Goal: Complete application form

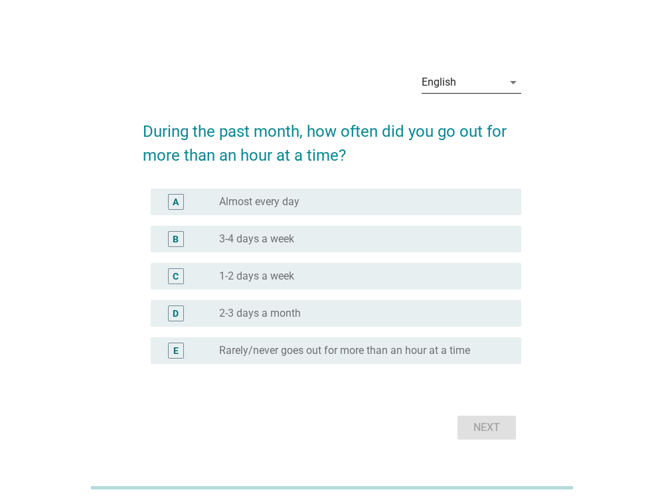
click at [506, 81] on icon "arrow_drop_down" at bounding box center [513, 82] width 16 height 16
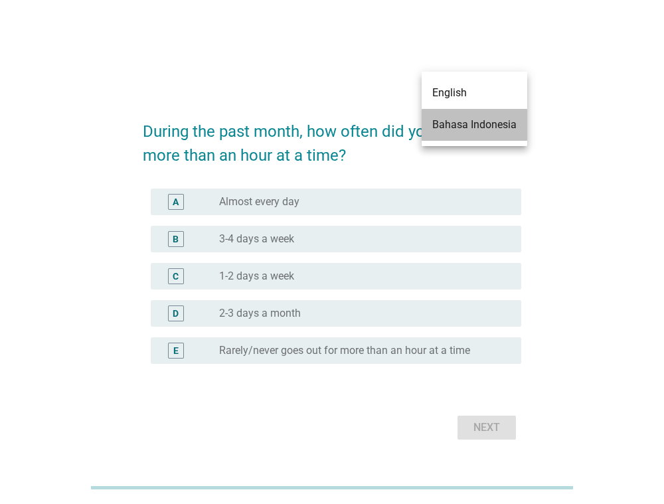
click at [488, 121] on div "Bahasa Indonesia" at bounding box center [474, 125] width 84 height 16
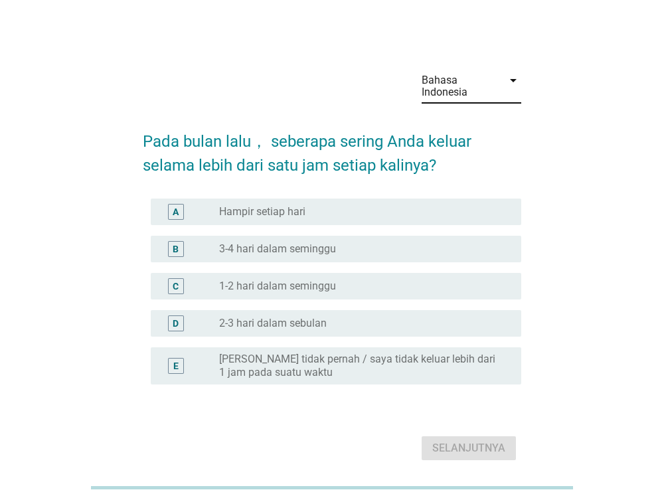
click at [379, 214] on div "radio_button_unchecked Hampir setiap hari" at bounding box center [359, 211] width 281 height 13
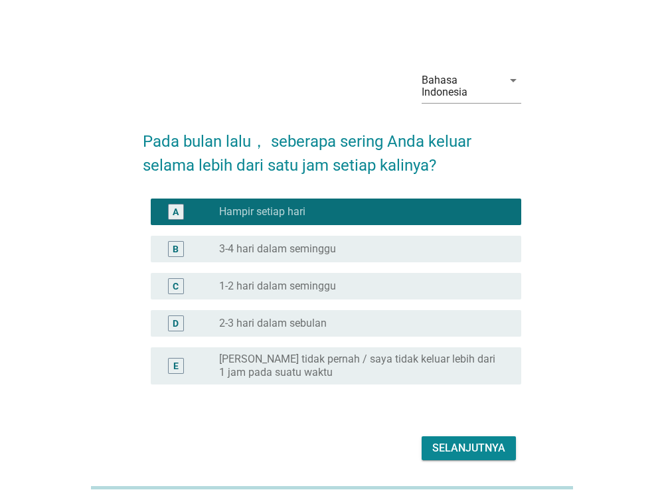
click at [498, 447] on div "Selanjutnya" at bounding box center [468, 448] width 73 height 16
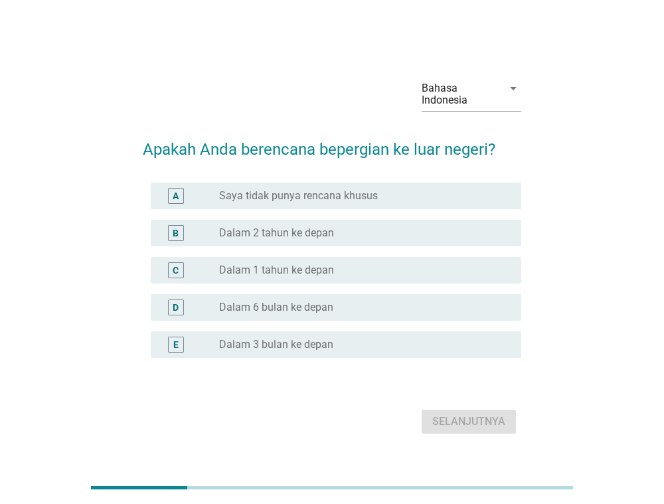
click at [496, 199] on div "radio_button_unchecked Saya tidak punya rencana khusus" at bounding box center [359, 195] width 281 height 13
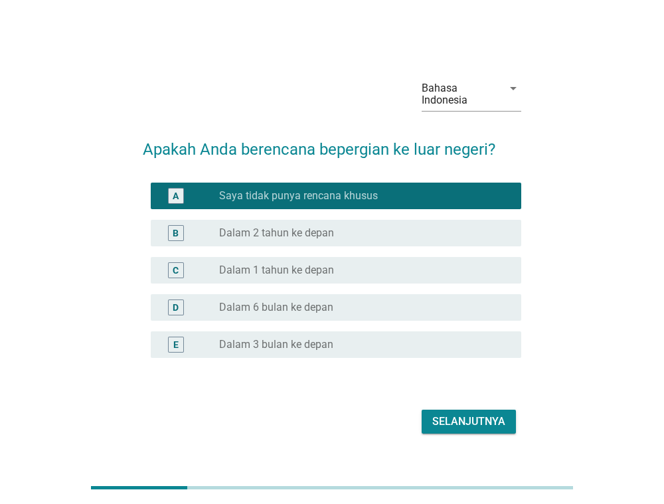
click at [473, 414] on div "Selanjutnya" at bounding box center [468, 422] width 73 height 16
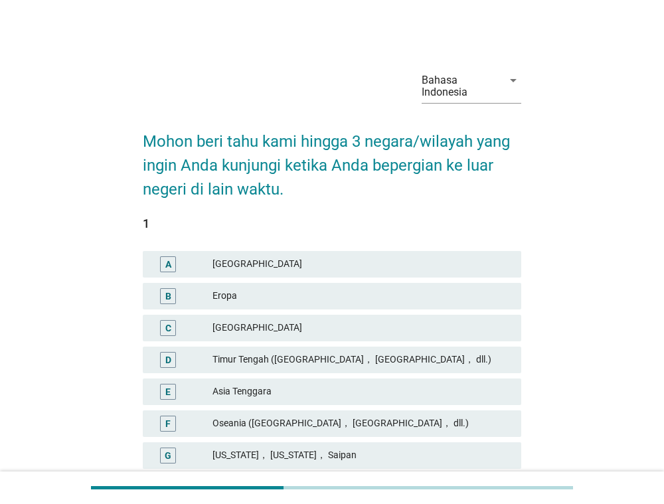
click at [438, 384] on div "Asia Tenggara" at bounding box center [361, 392] width 298 height 16
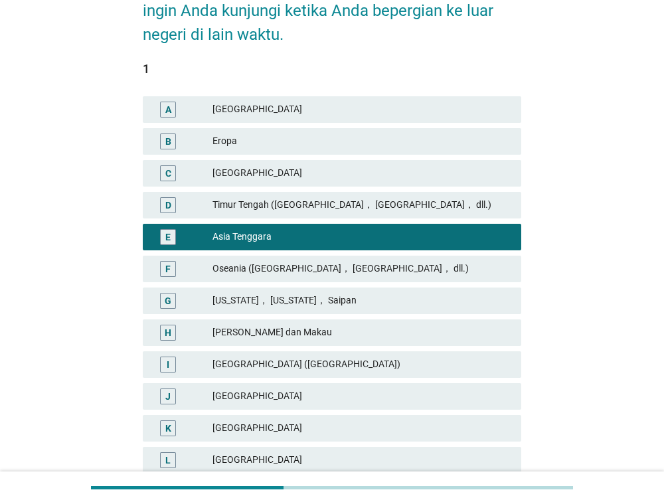
scroll to position [159, 0]
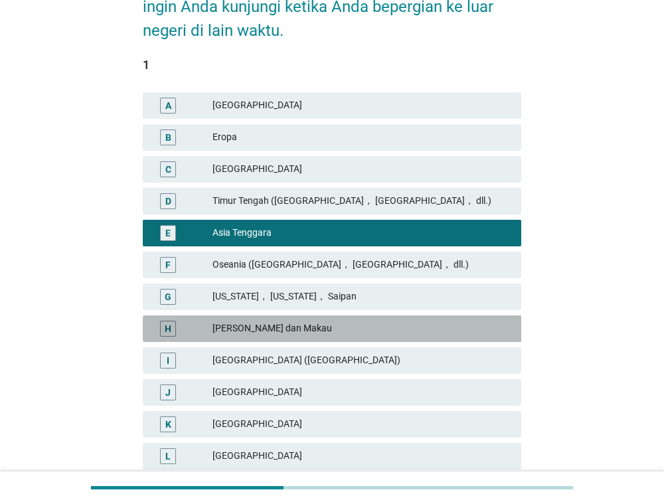
click at [438, 324] on div "[PERSON_NAME] dan Makau" at bounding box center [361, 329] width 298 height 16
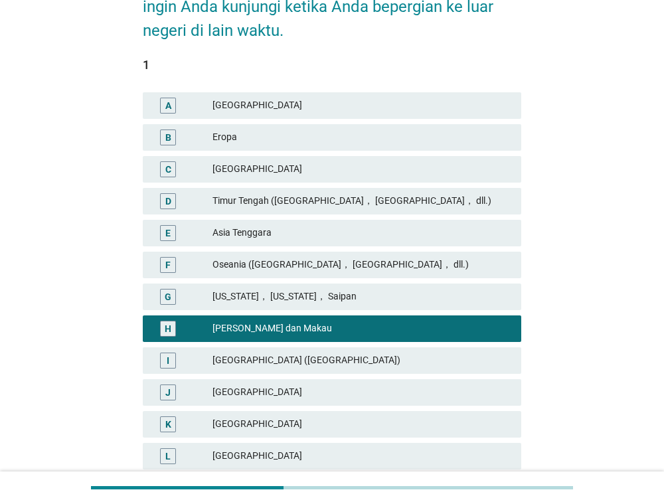
click at [418, 350] on div "I [GEOGRAPHIC_DATA] ([GEOGRAPHIC_DATA])" at bounding box center [332, 360] width 379 height 27
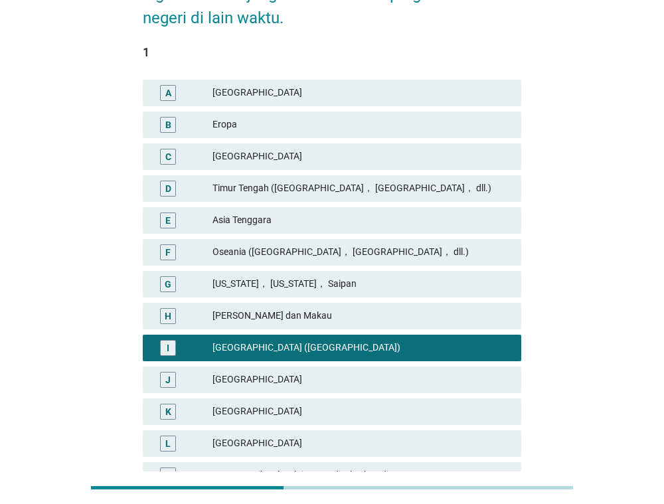
scroll to position [162, 0]
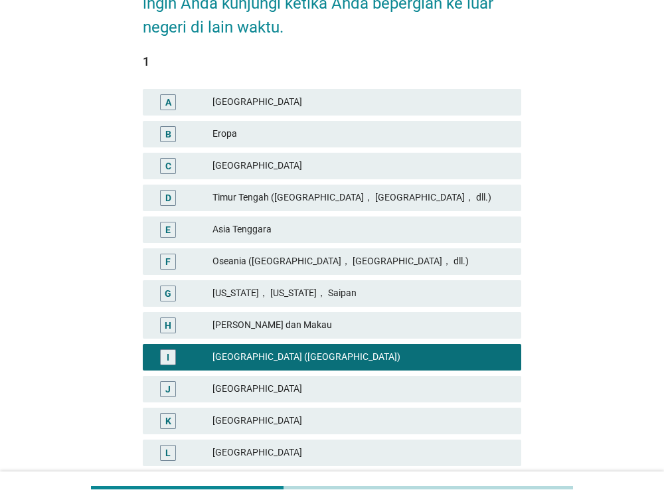
click at [361, 238] on div "E [GEOGRAPHIC_DATA]" at bounding box center [332, 229] width 379 height 27
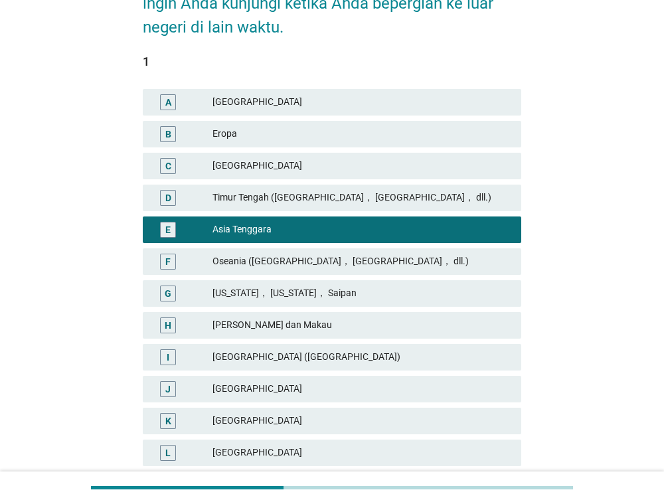
scroll to position [300, 0]
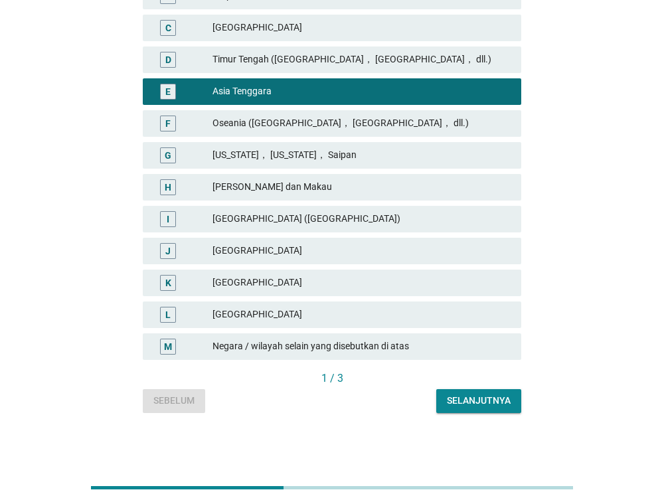
click at [477, 400] on div "Selanjutnya" at bounding box center [479, 401] width 64 height 14
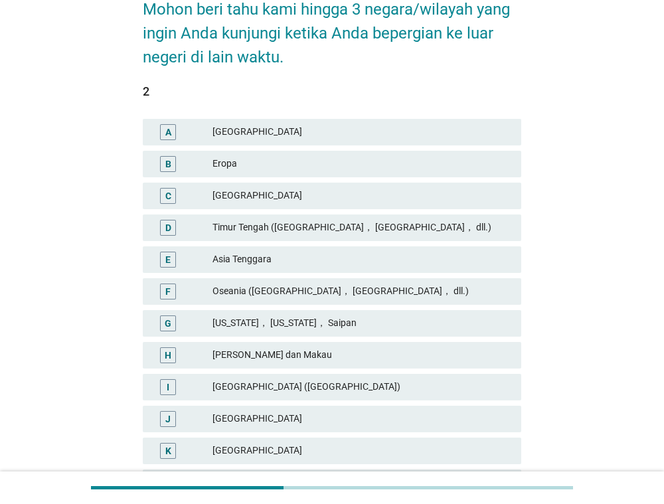
scroll to position [136, 0]
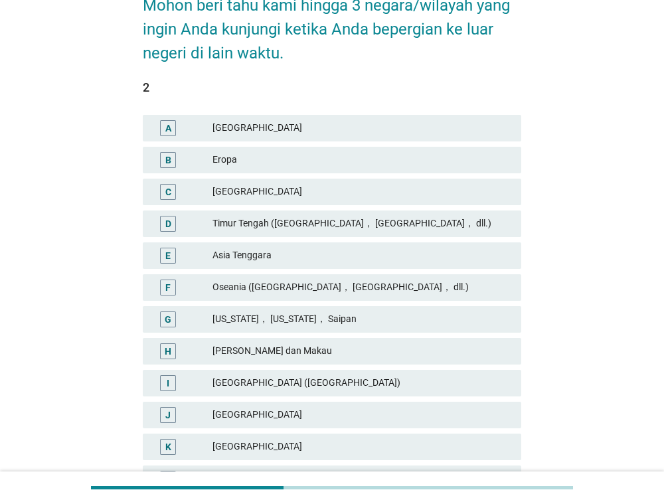
click at [398, 446] on div "[GEOGRAPHIC_DATA]" at bounding box center [361, 447] width 298 height 16
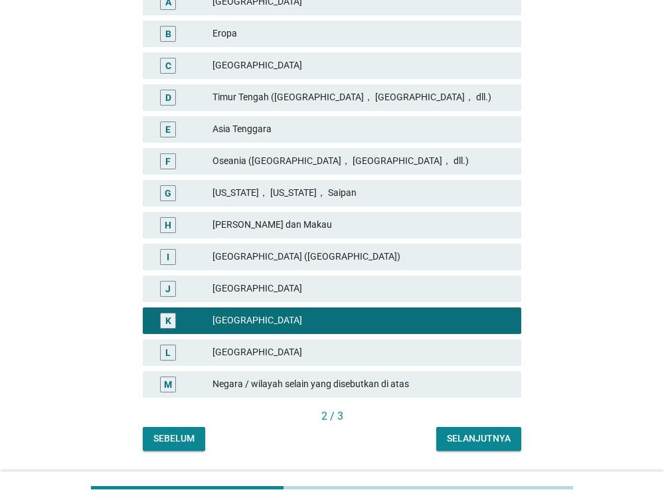
scroll to position [300, 0]
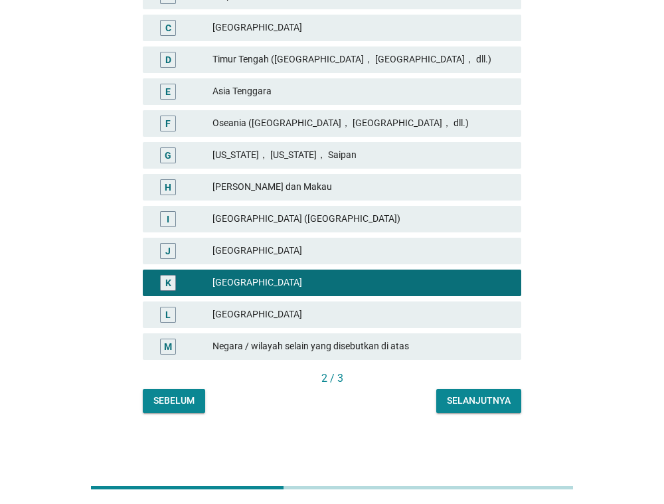
click at [495, 404] on div "Selanjutnya" at bounding box center [479, 401] width 64 height 14
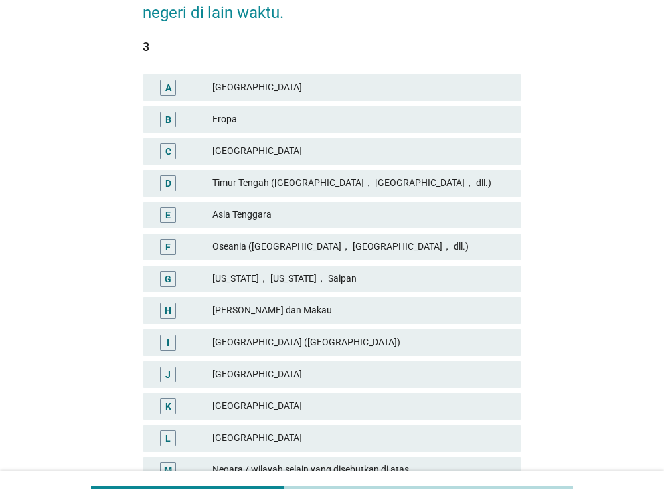
scroll to position [178, 0]
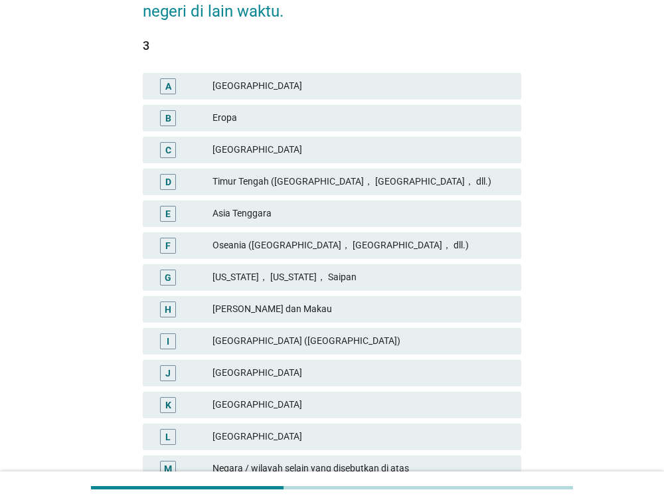
click at [351, 346] on div "[GEOGRAPHIC_DATA] ([GEOGRAPHIC_DATA])" at bounding box center [361, 341] width 298 height 16
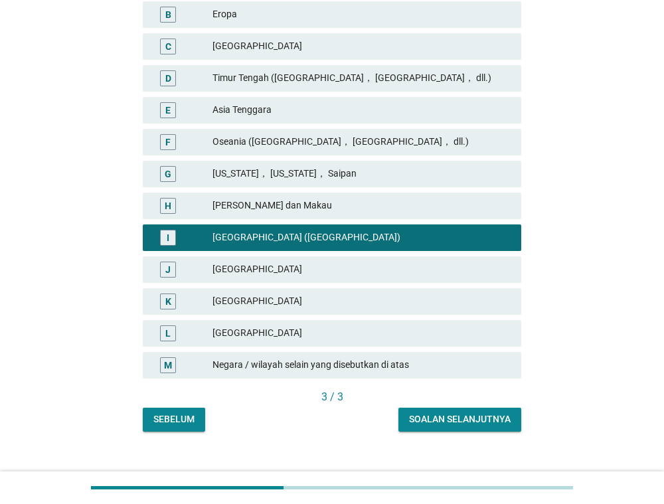
scroll to position [300, 0]
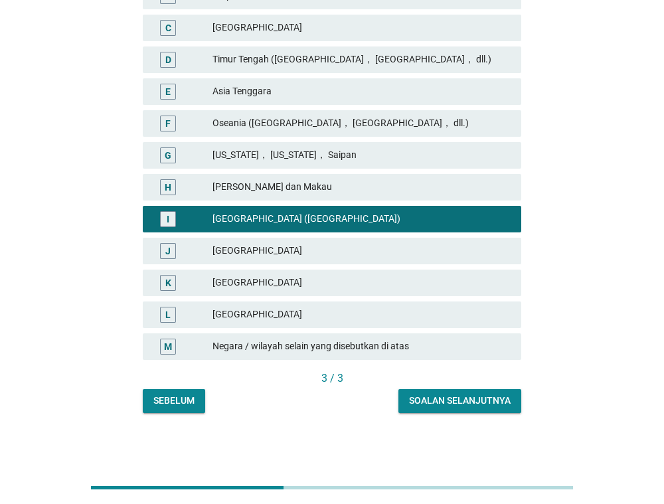
click at [430, 394] on div "Soalan selanjutnya" at bounding box center [460, 401] width 102 height 14
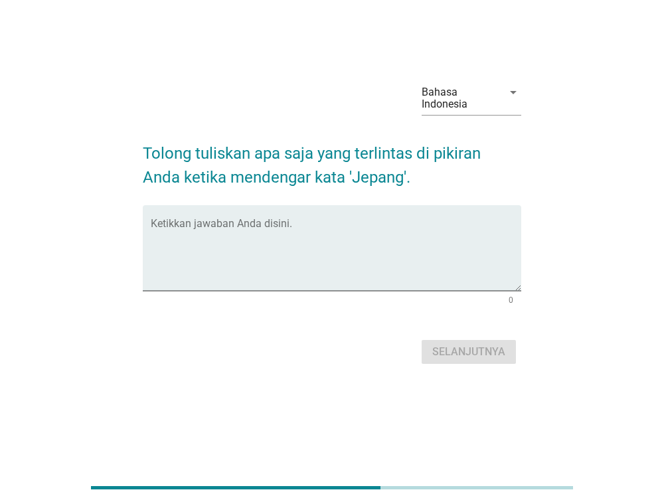
scroll to position [0, 0]
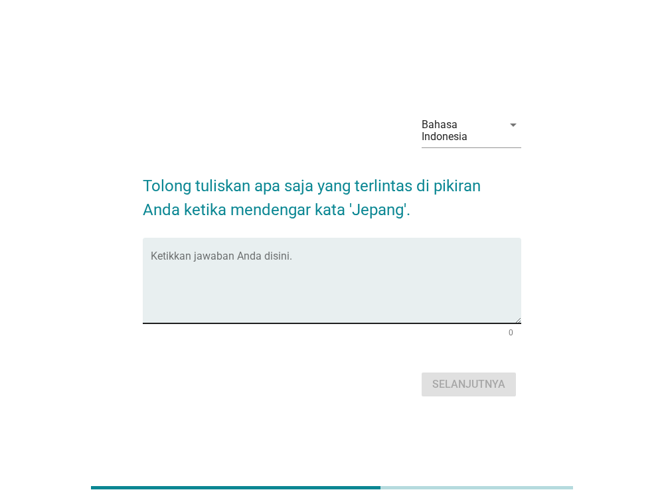
click at [434, 279] on textarea "Ketikkan jawaban Anda disini." at bounding box center [336, 289] width 371 height 70
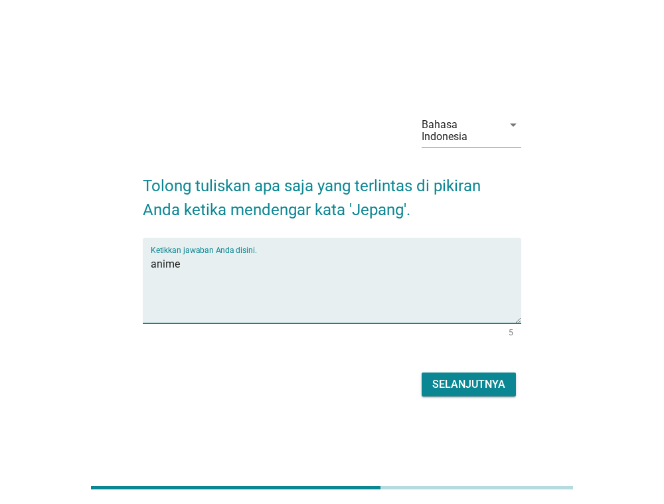
type textarea "anime"
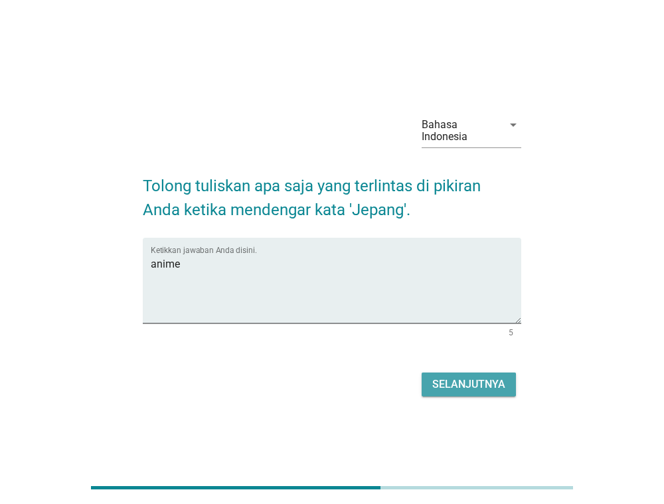
click at [487, 386] on div "Selanjutnya" at bounding box center [468, 385] width 73 height 16
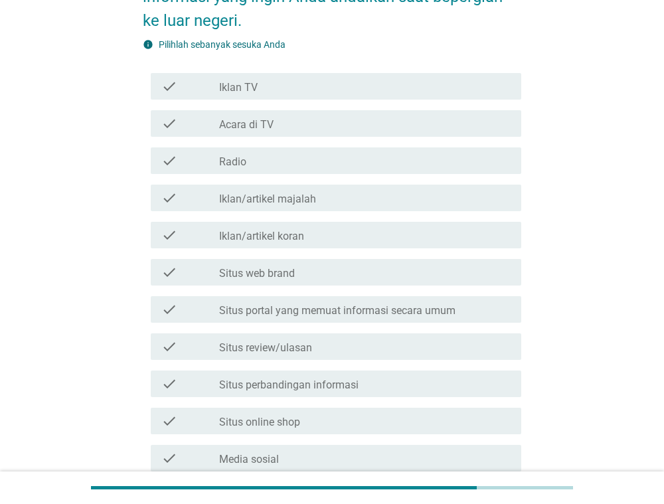
scroll to position [171, 0]
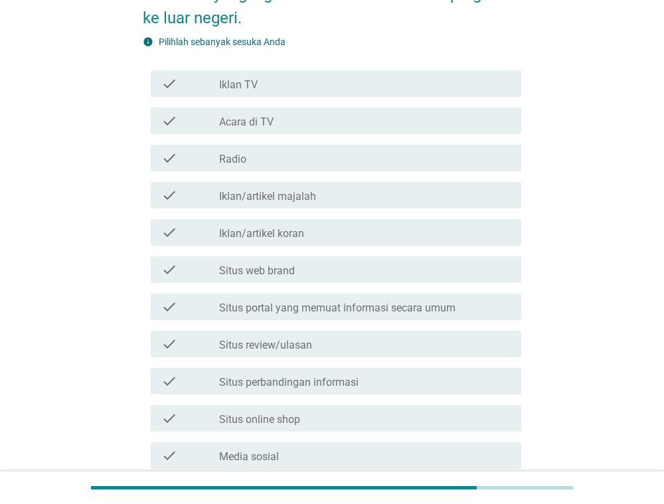
click at [359, 341] on div "check_box_outline_blank Situs review/ulasan" at bounding box center [365, 344] width 292 height 16
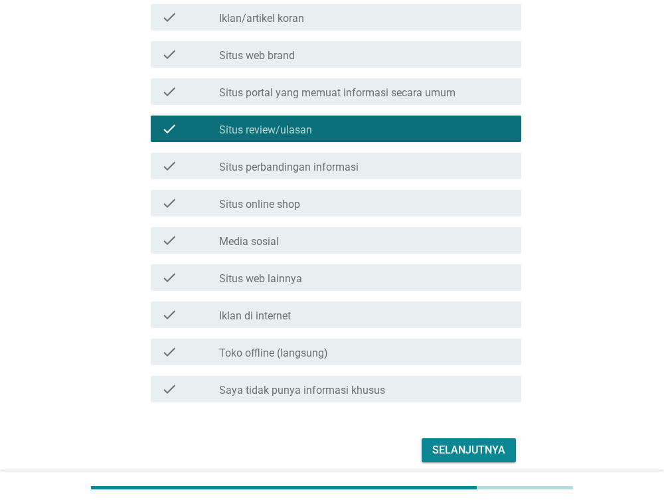
scroll to position [390, 0]
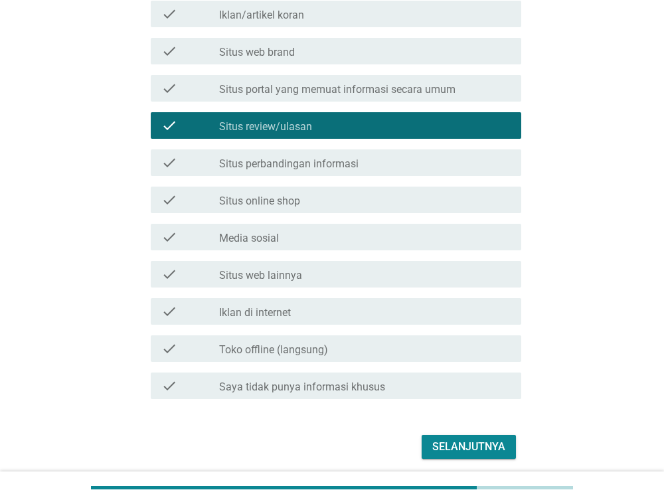
click at [416, 163] on div "check_box_outline_blank Situs perbandingan informasi" at bounding box center [365, 163] width 292 height 16
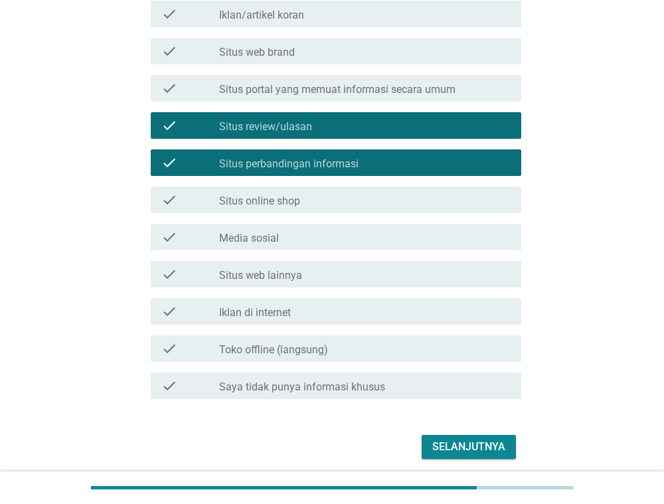
click at [357, 272] on div "check_box_outline_blank Situs web lainnya" at bounding box center [365, 274] width 292 height 16
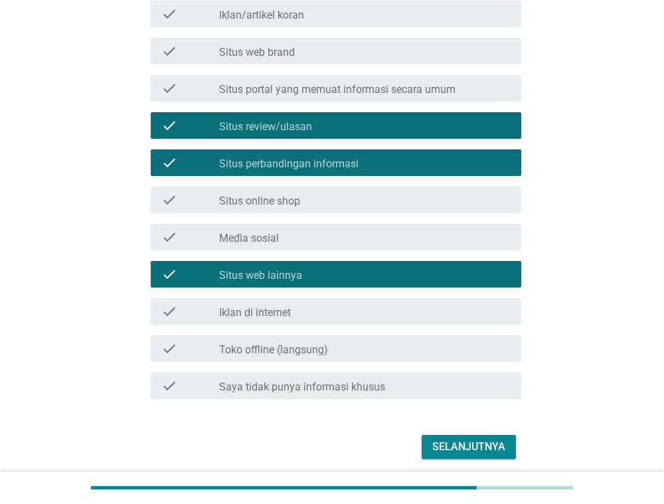
click at [455, 447] on div "Selanjutnya" at bounding box center [468, 447] width 73 height 16
